Goal: Find specific page/section: Find specific page/section

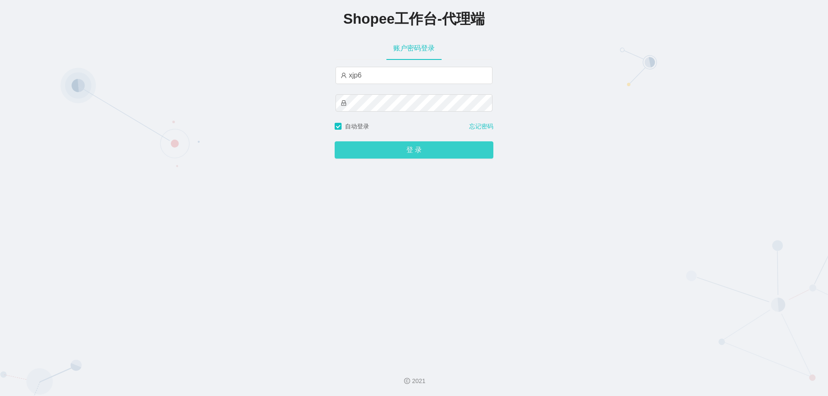
click at [386, 154] on button "登 录" at bounding box center [414, 149] width 159 height 17
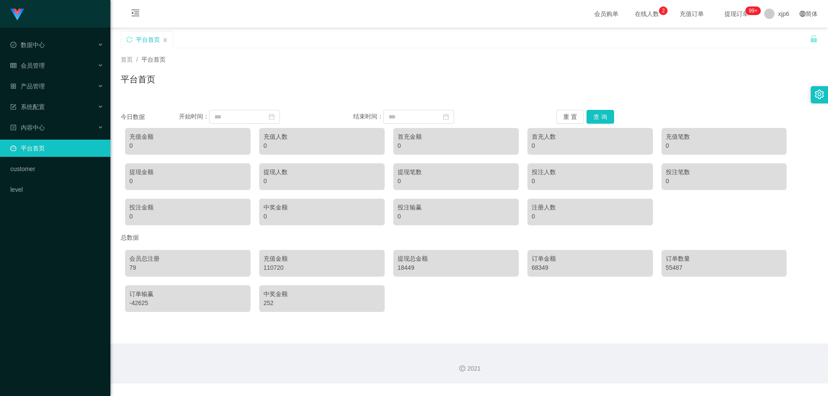
click at [54, 156] on link "平台首页" at bounding box center [56, 148] width 93 height 17
click at [54, 152] on link "平台首页" at bounding box center [56, 148] width 93 height 17
click at [65, 60] on div "会员管理" at bounding box center [55, 65] width 110 height 17
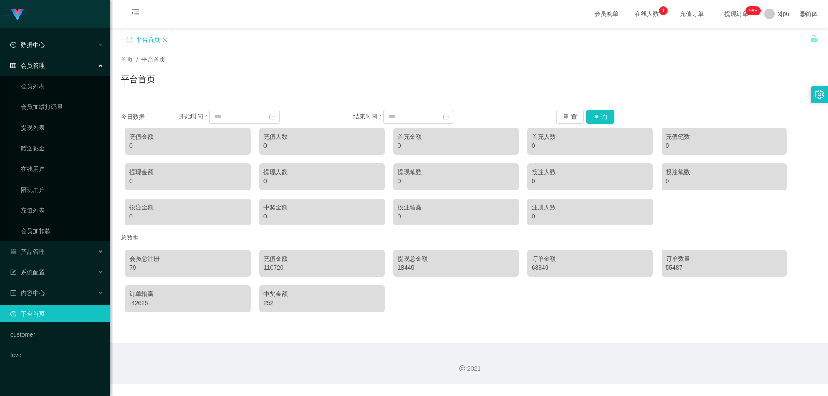
click at [45, 51] on div "数据中心" at bounding box center [55, 44] width 110 height 17
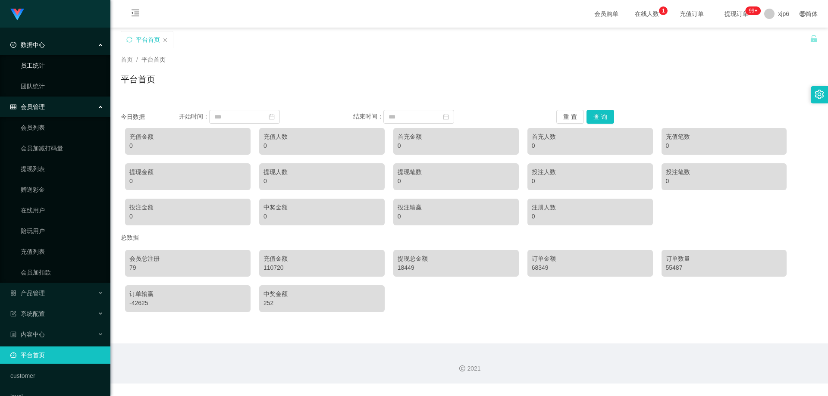
click at [44, 67] on link "员工统计" at bounding box center [62, 65] width 83 height 17
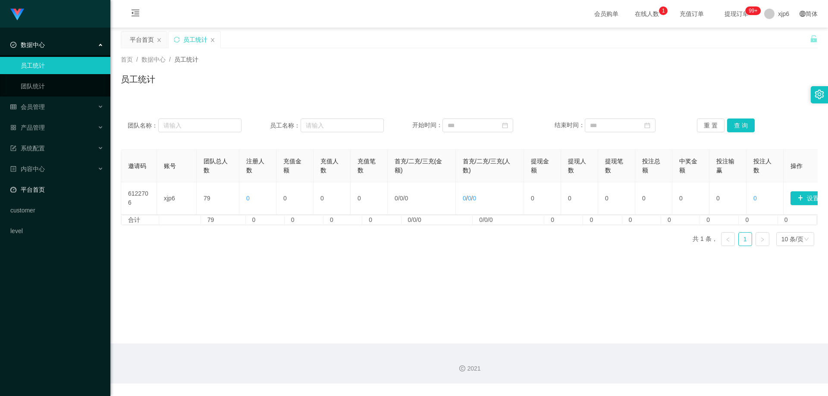
click at [51, 191] on link "平台首页" at bounding box center [56, 189] width 93 height 17
